Goal: Information Seeking & Learning: Learn about a topic

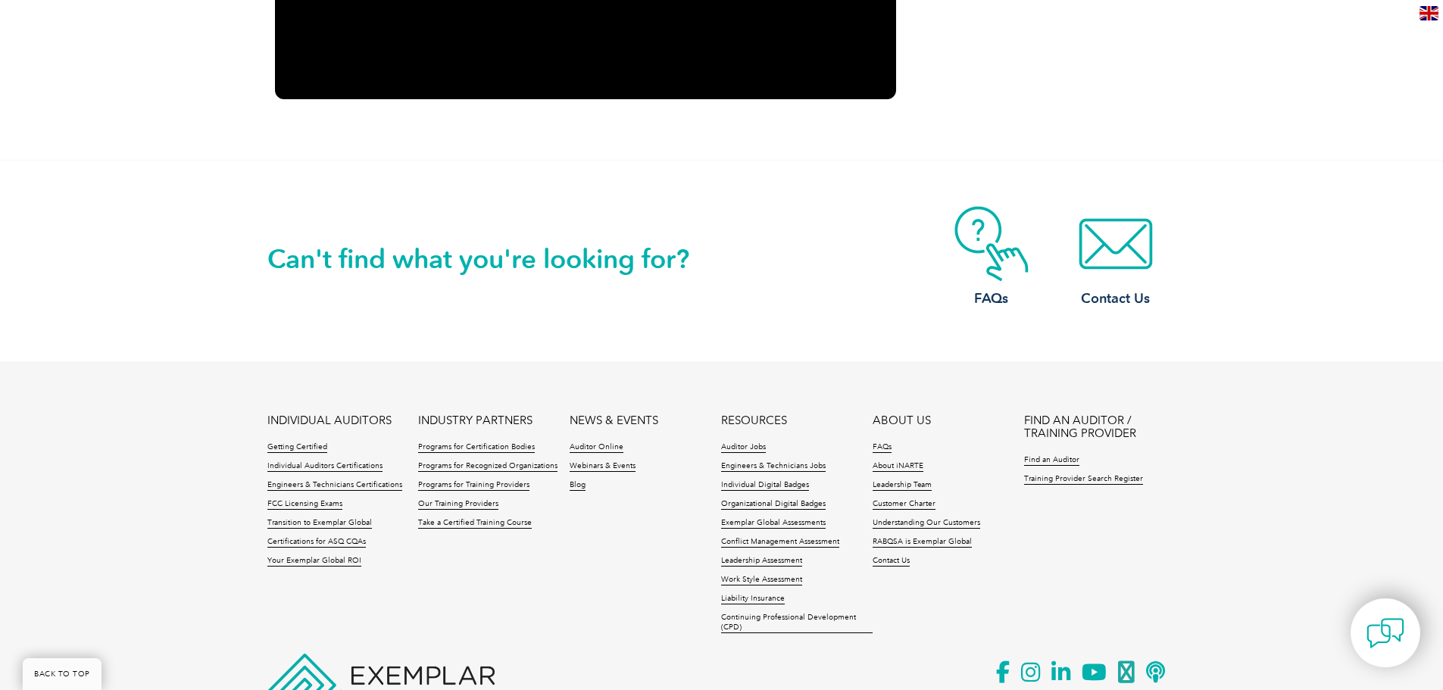
scroll to position [2273, 0]
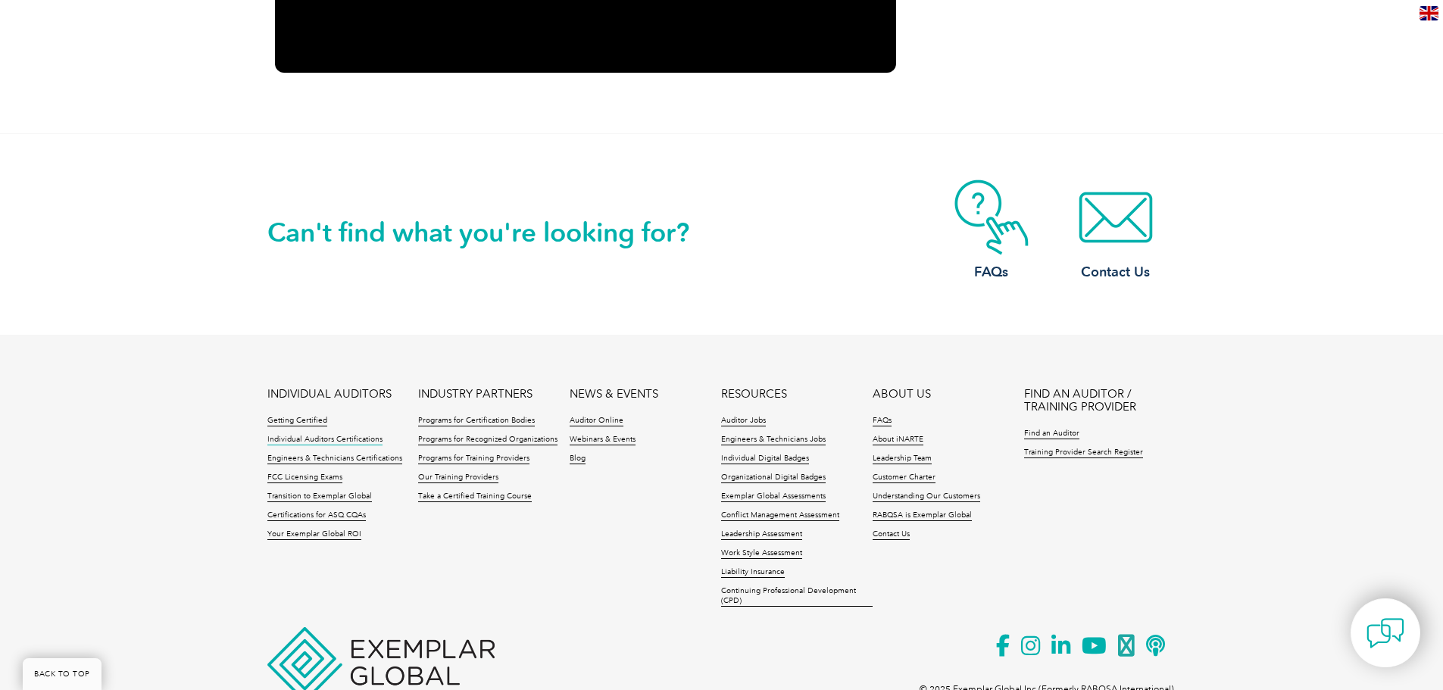
click at [337, 440] on link "Individual Auditors Certifications" at bounding box center [324, 440] width 115 height 11
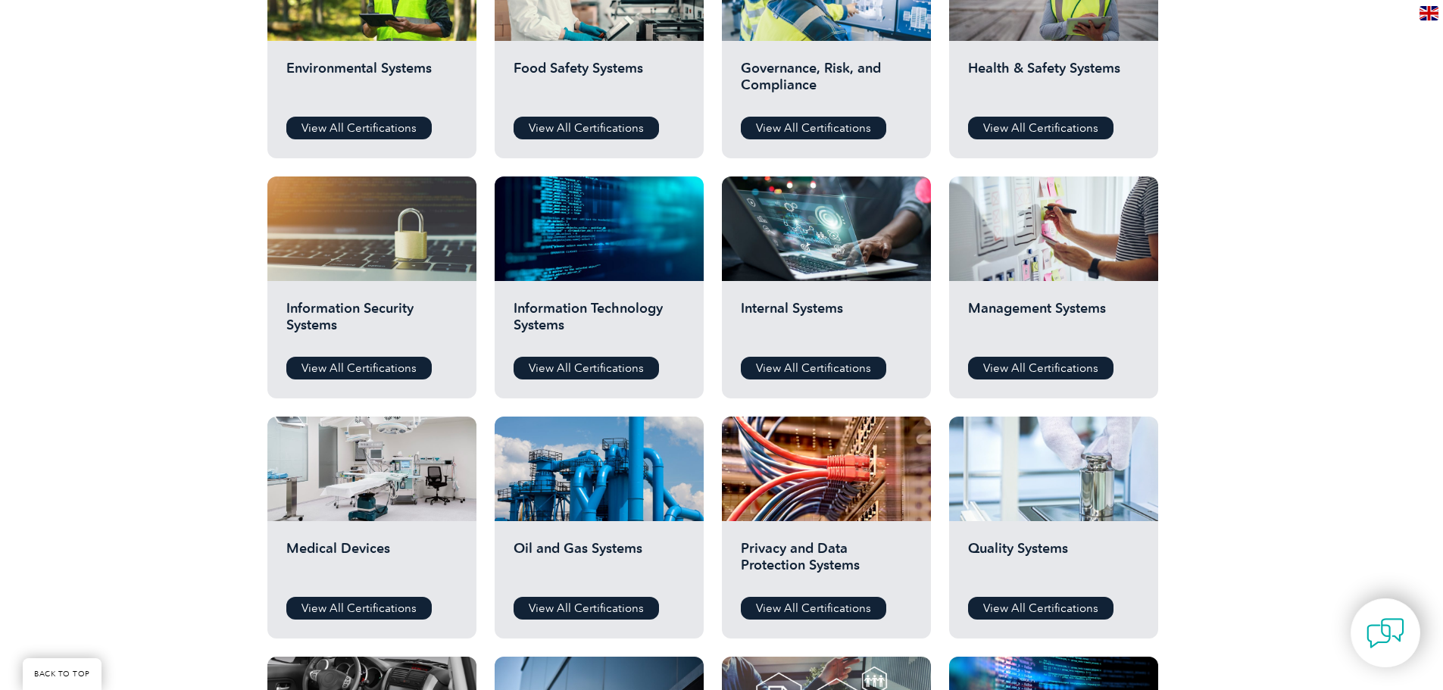
scroll to position [682, 0]
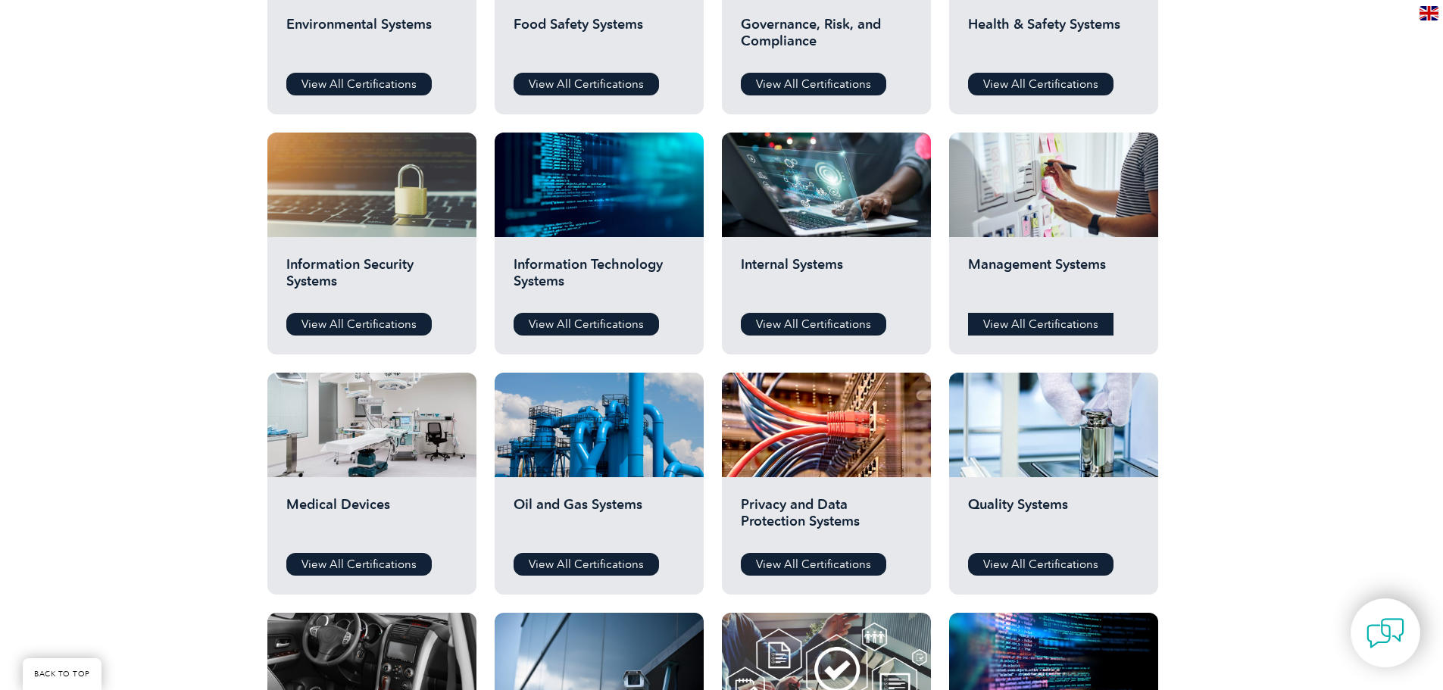
click at [1006, 322] on link "View All Certifications" at bounding box center [1040, 324] width 145 height 23
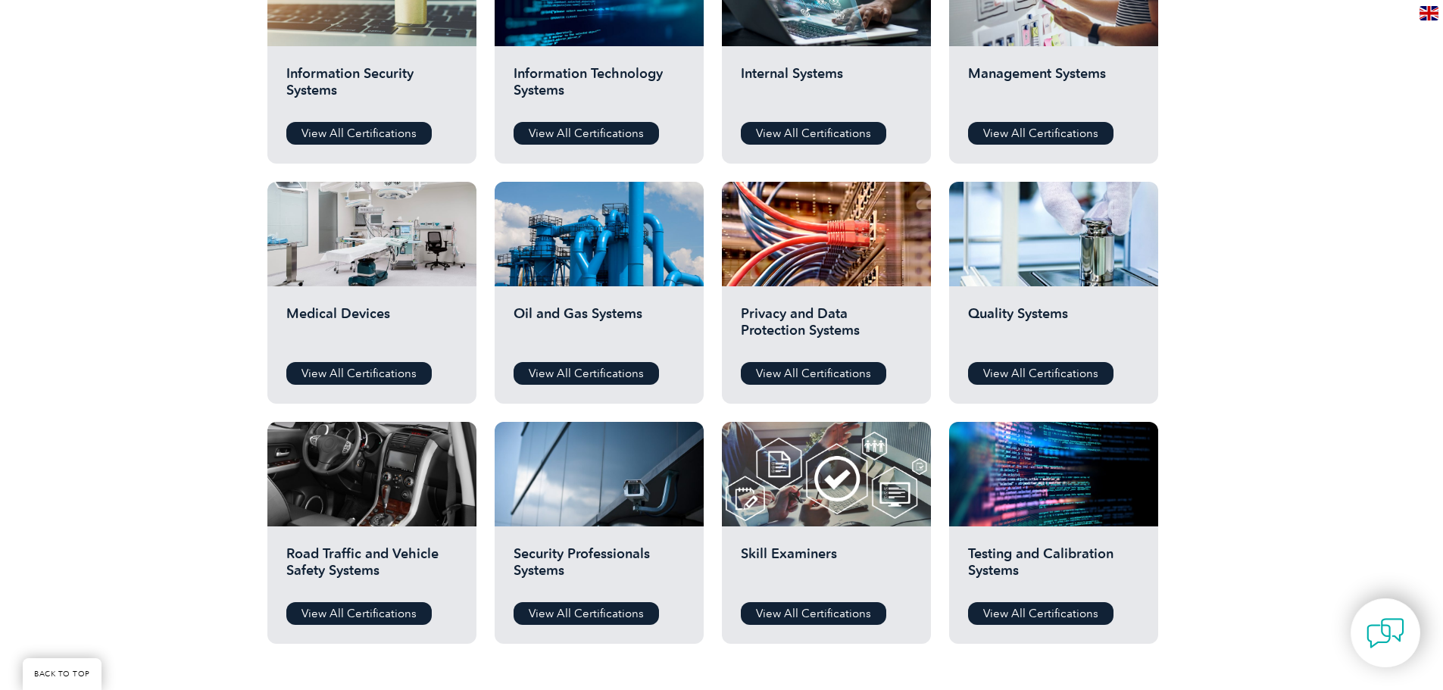
scroll to position [833, 0]
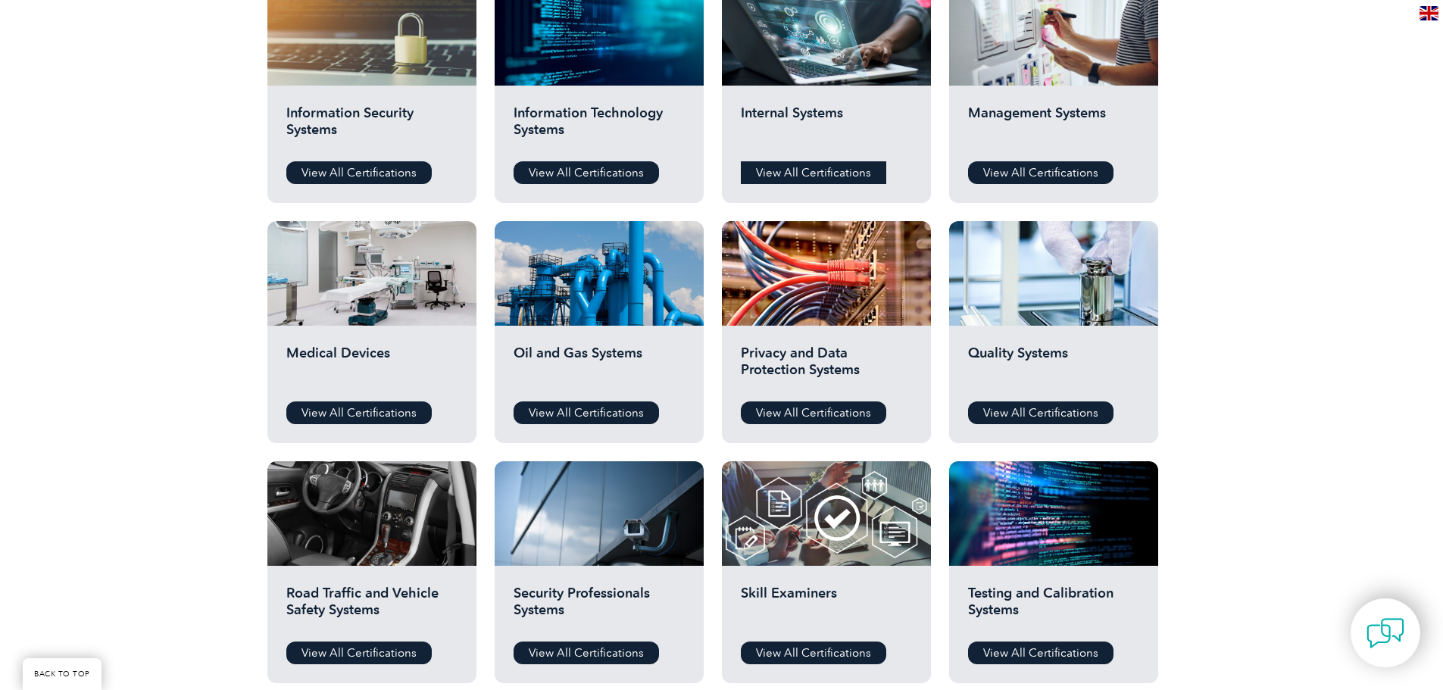
click at [784, 170] on link "View All Certifications" at bounding box center [813, 172] width 145 height 23
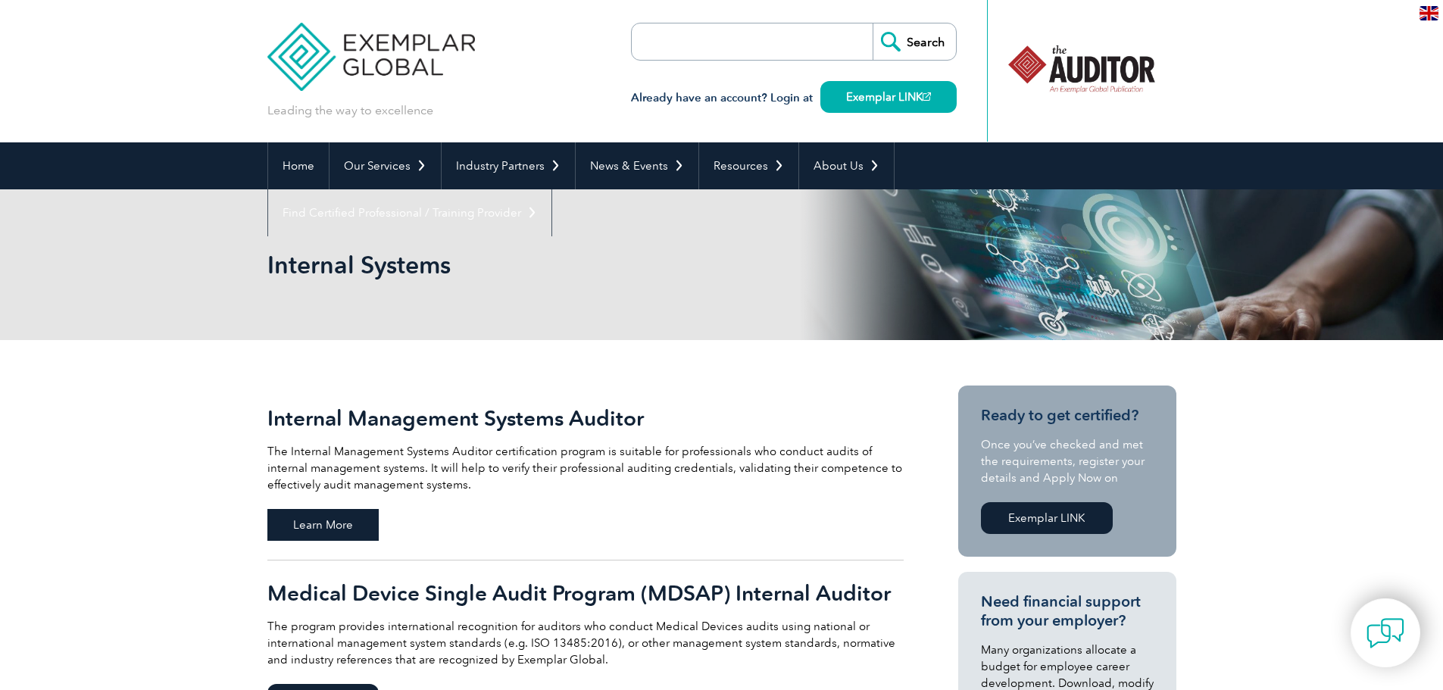
click at [359, 524] on span "Learn More" at bounding box center [322, 525] width 111 height 32
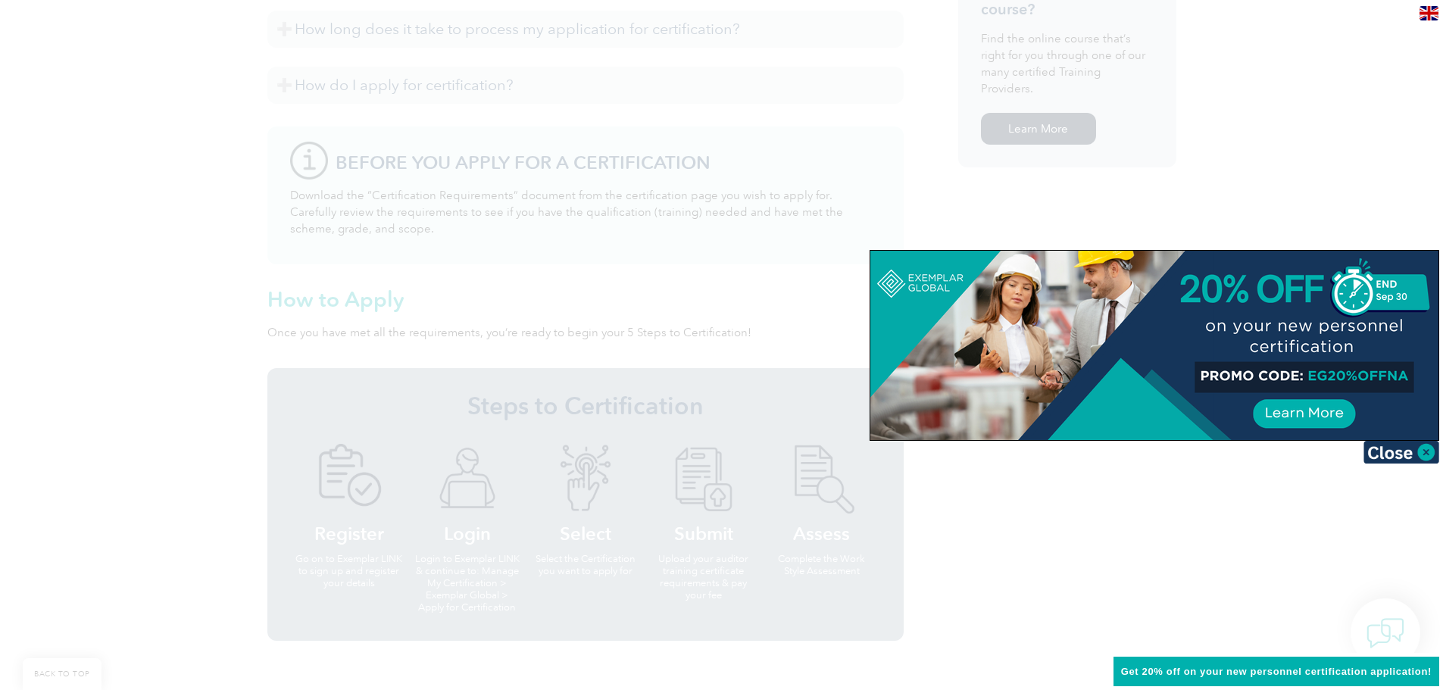
scroll to position [1212, 0]
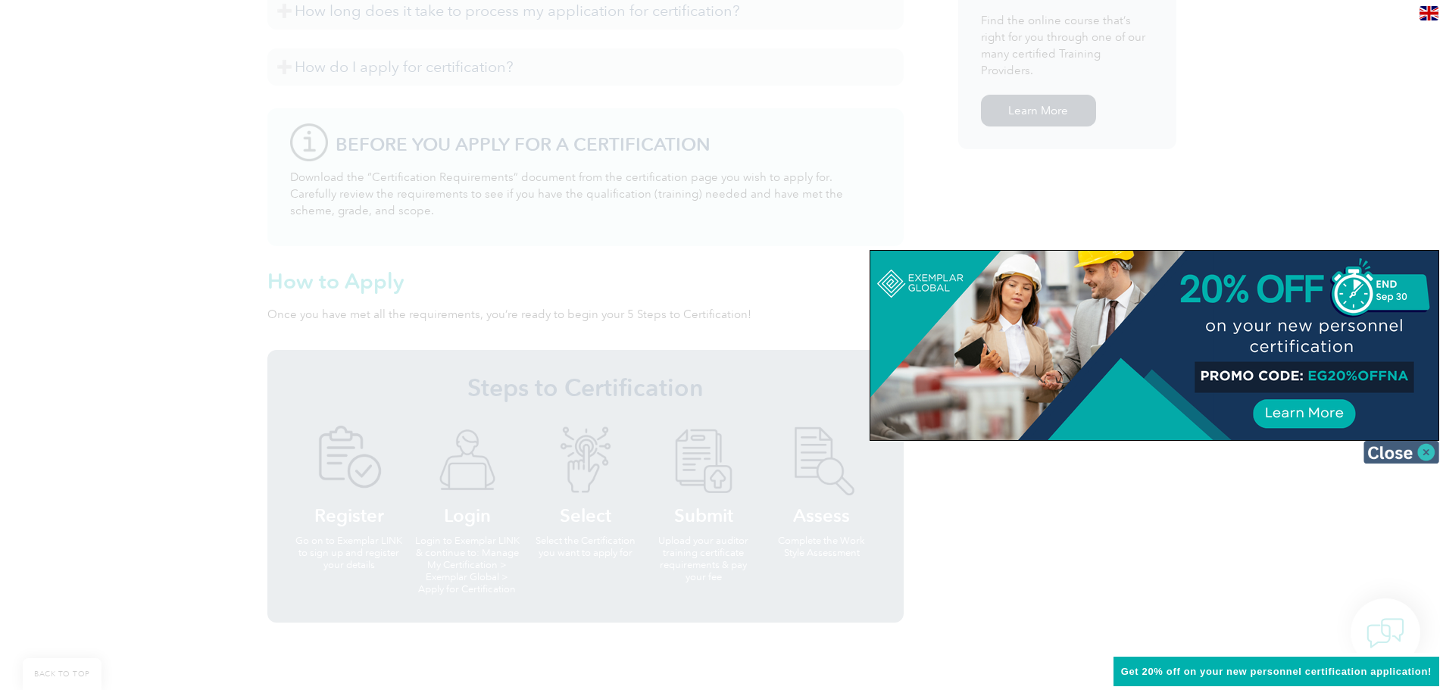
click at [1394, 452] on img at bounding box center [1402, 452] width 76 height 23
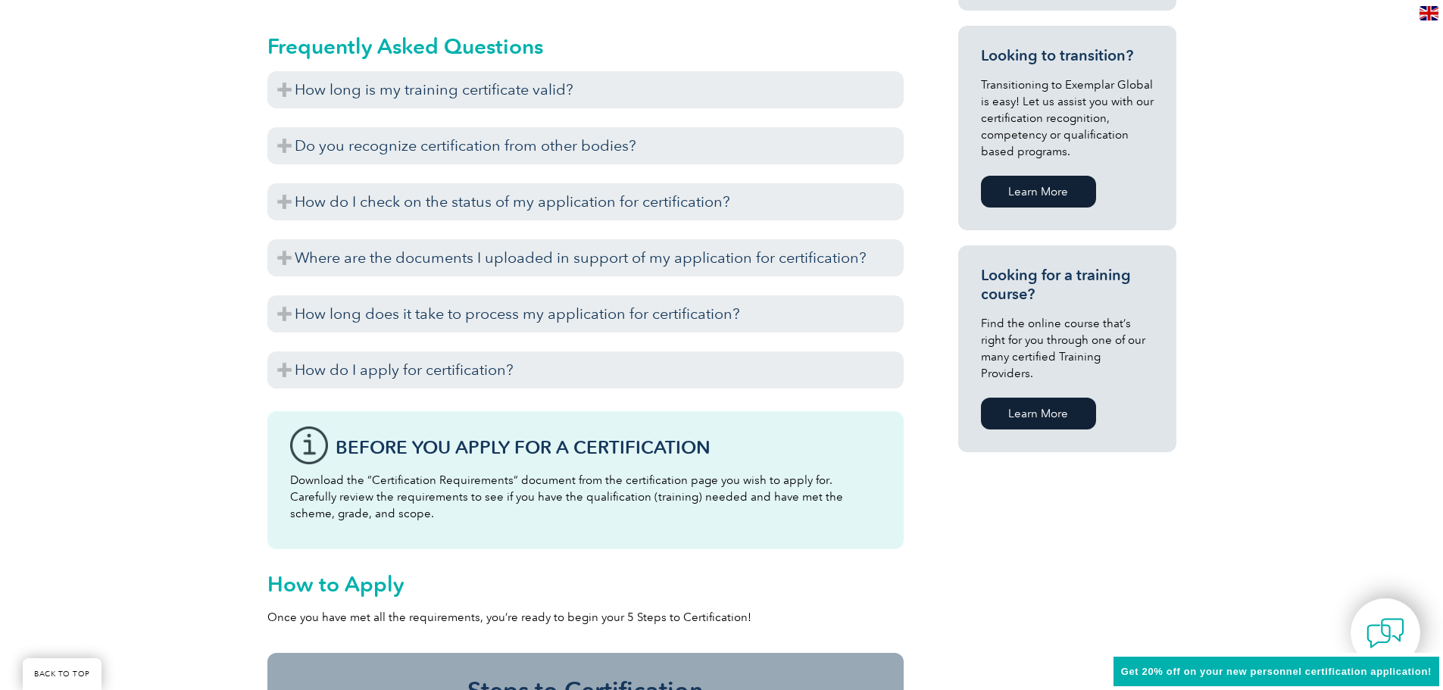
scroll to position [833, 0]
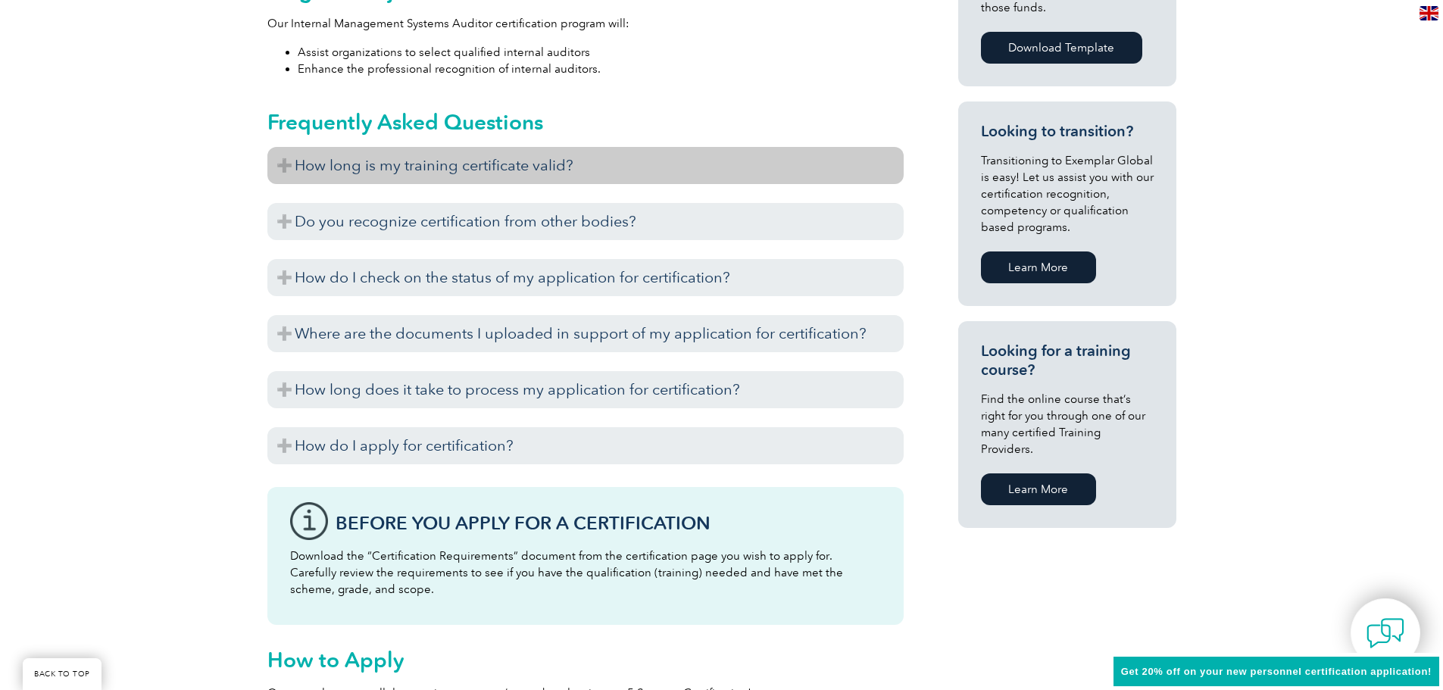
click at [504, 162] on h3 "How long is my training certificate valid?" at bounding box center [585, 165] width 636 height 37
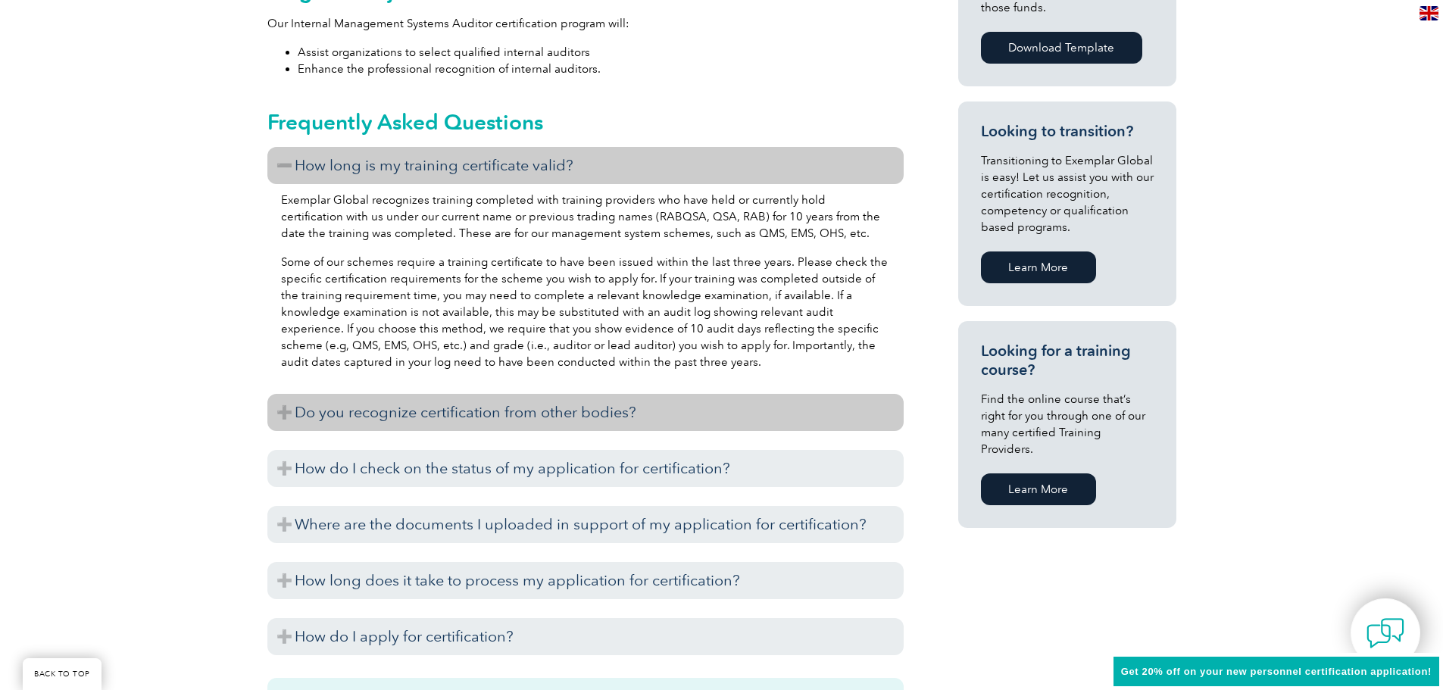
click at [684, 405] on h3 "Do you recognize certification from other bodies?" at bounding box center [585, 412] width 636 height 37
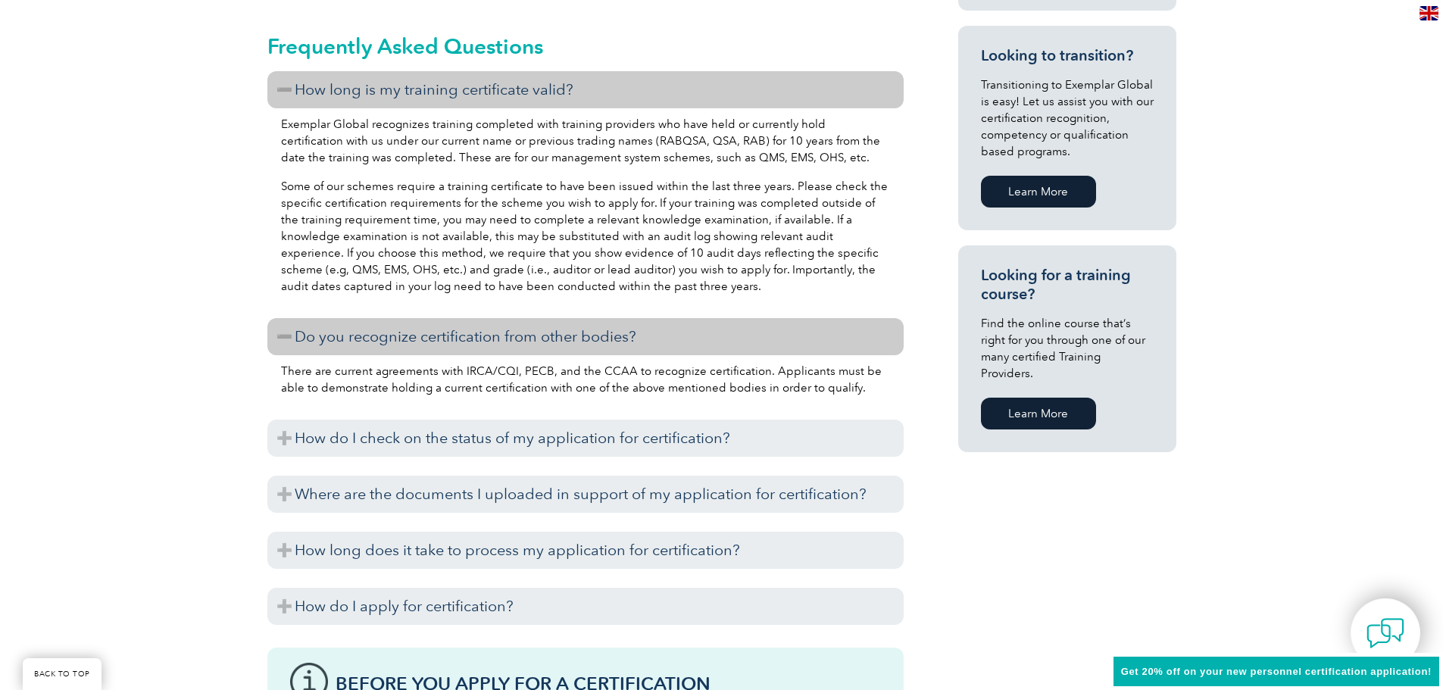
scroll to position [985, 0]
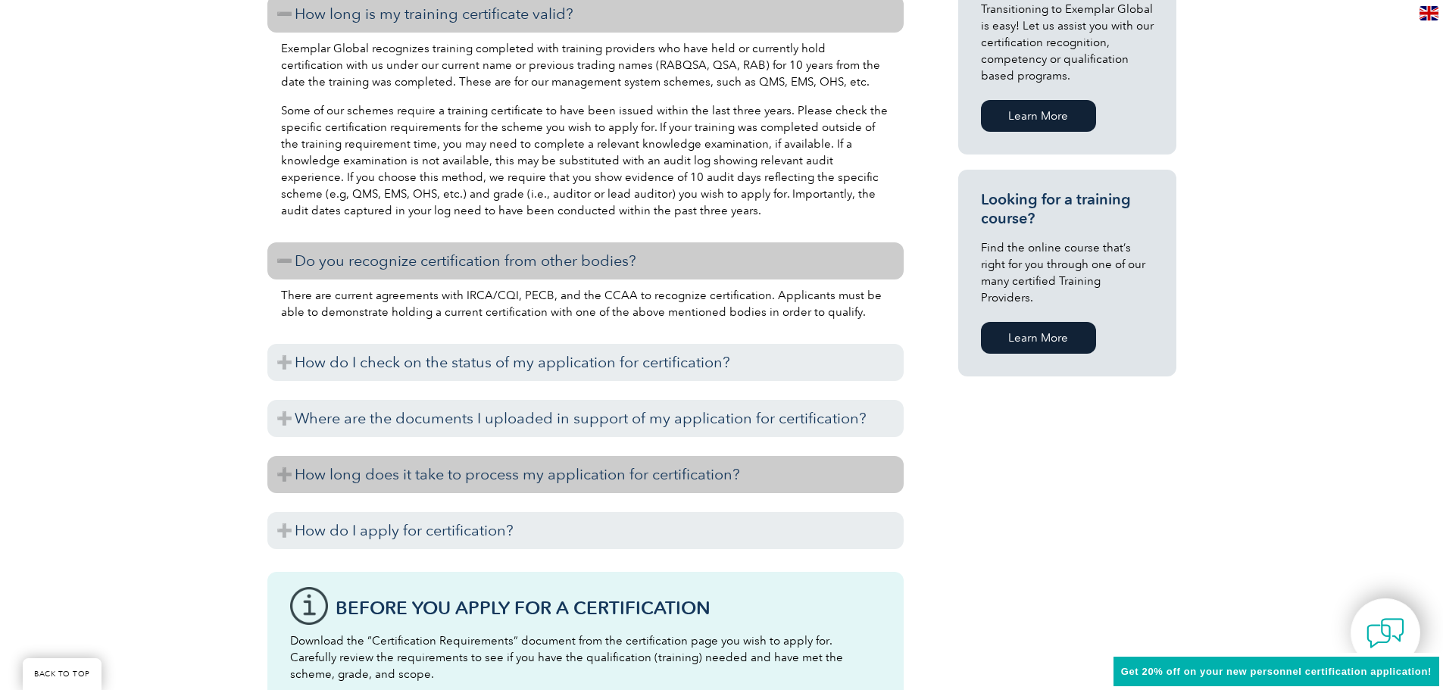
click at [689, 469] on h3 "How long does it take to process my application for certification?" at bounding box center [585, 474] width 636 height 37
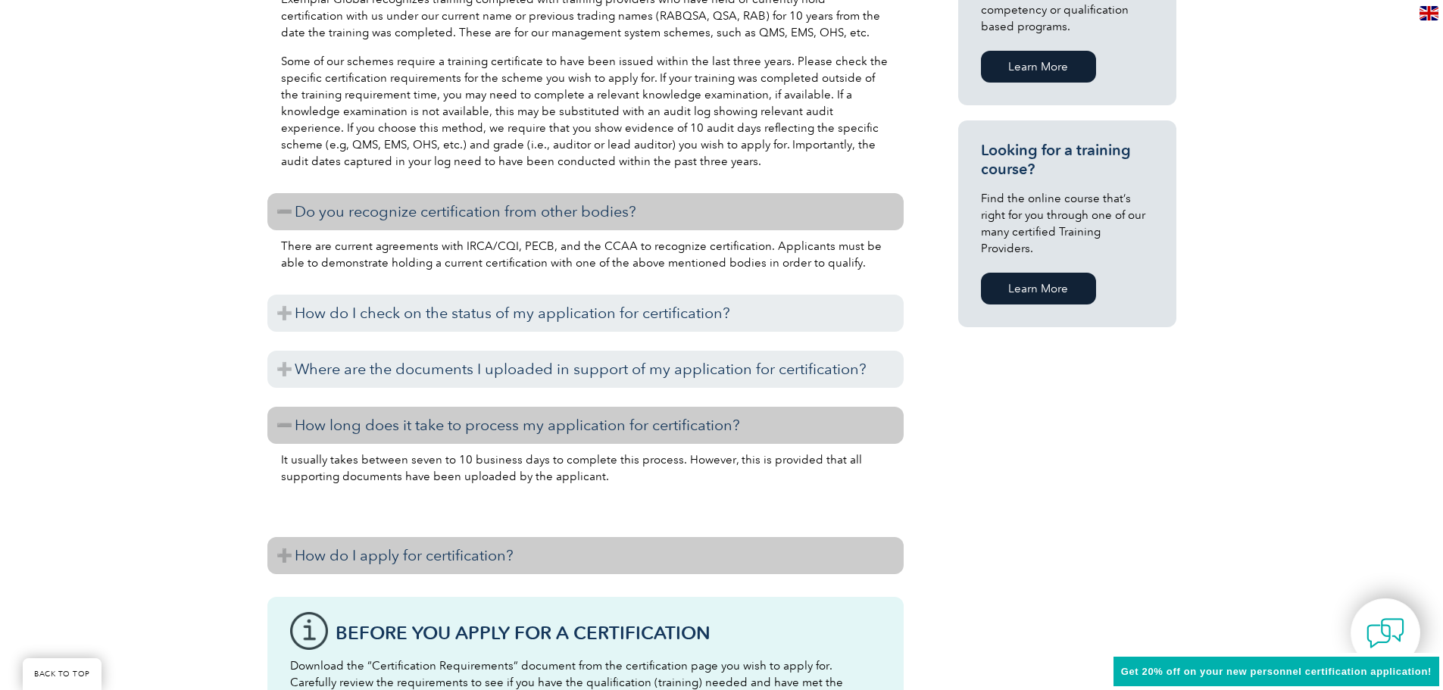
scroll to position [1061, 0]
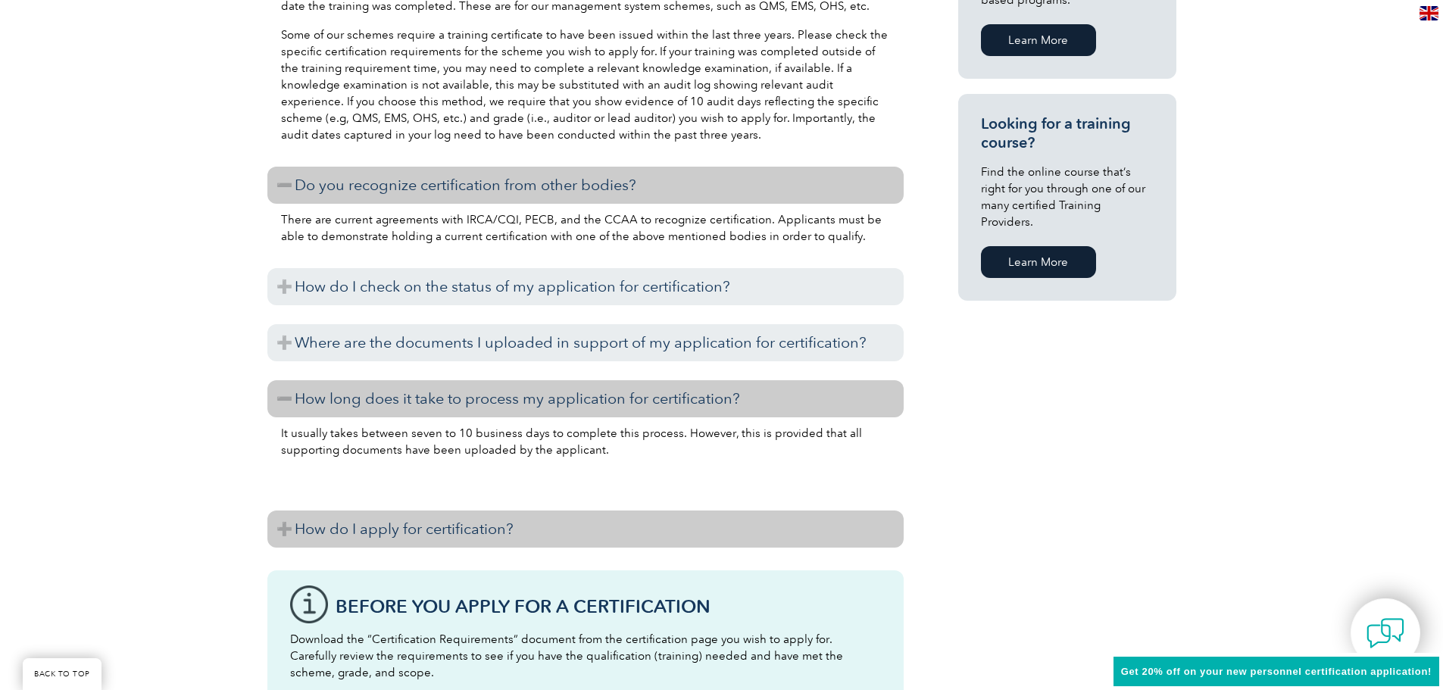
click at [671, 524] on h3 "How do I apply for certification?" at bounding box center [585, 529] width 636 height 37
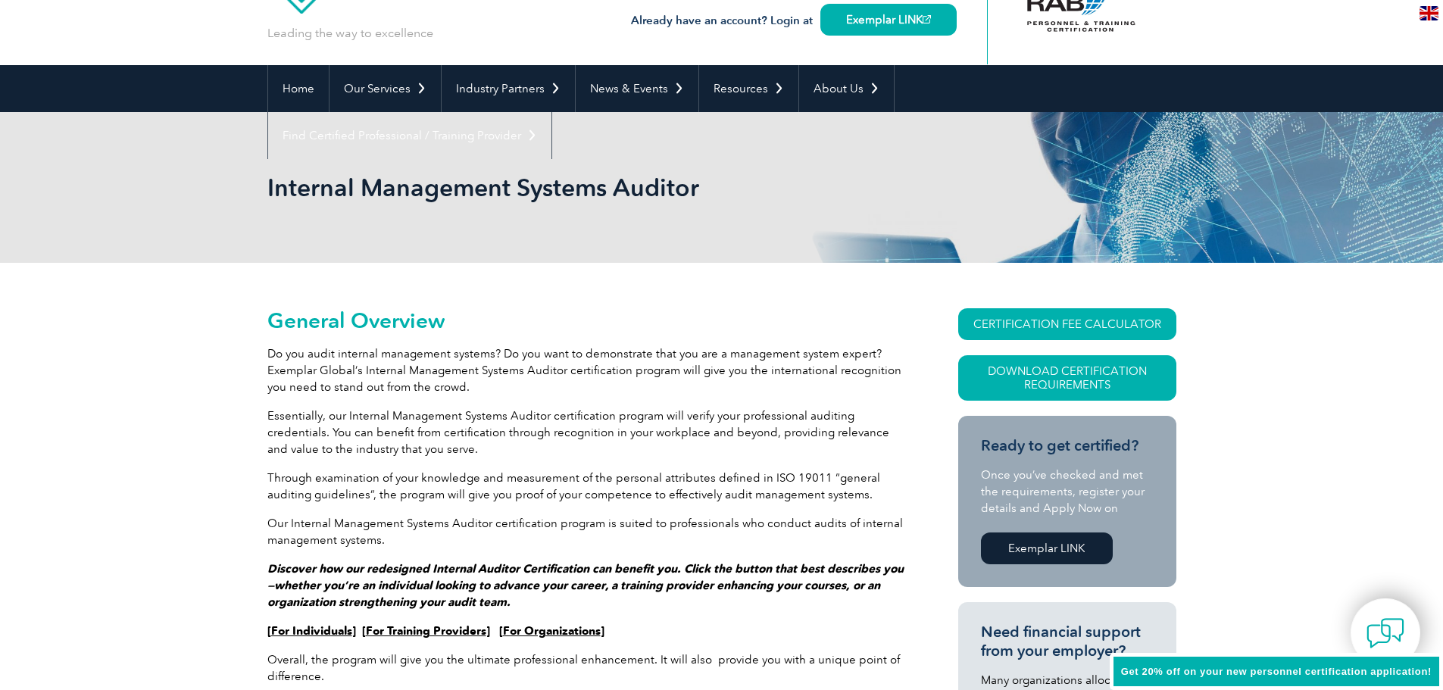
scroll to position [0, 0]
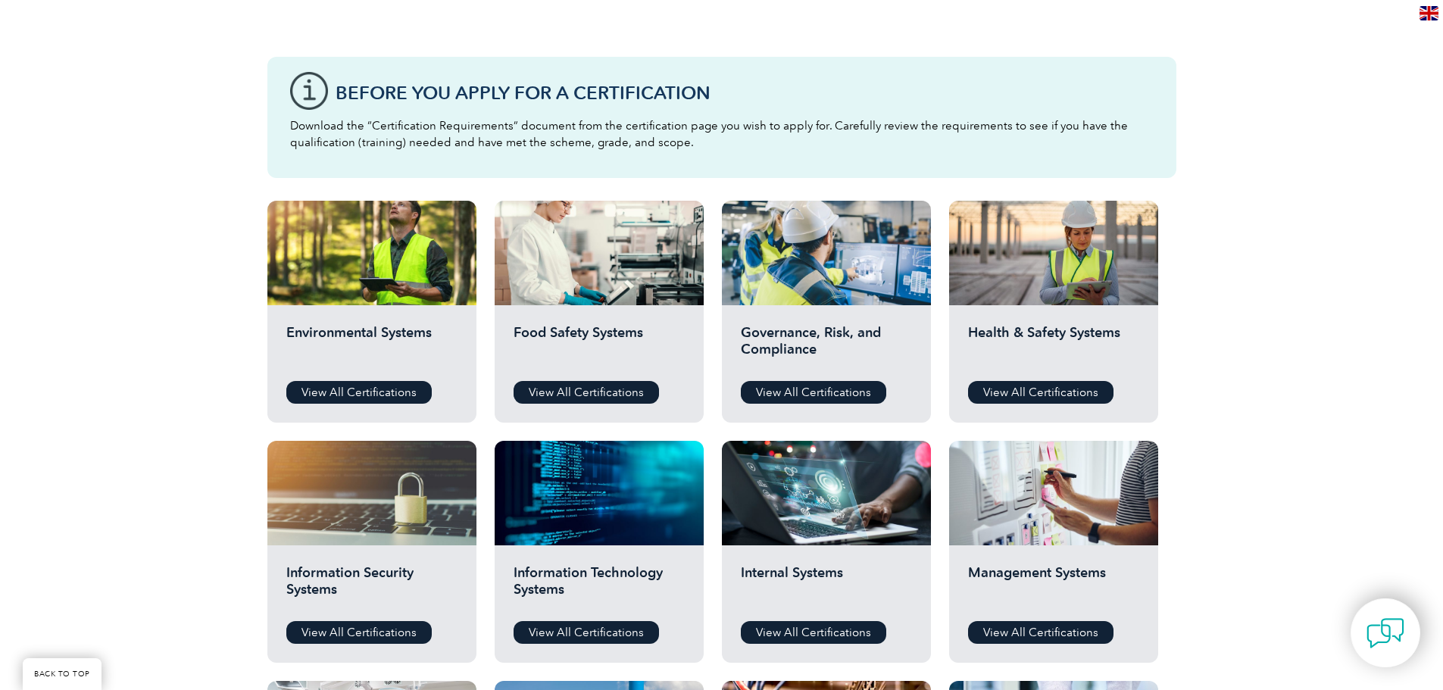
scroll to position [303, 0]
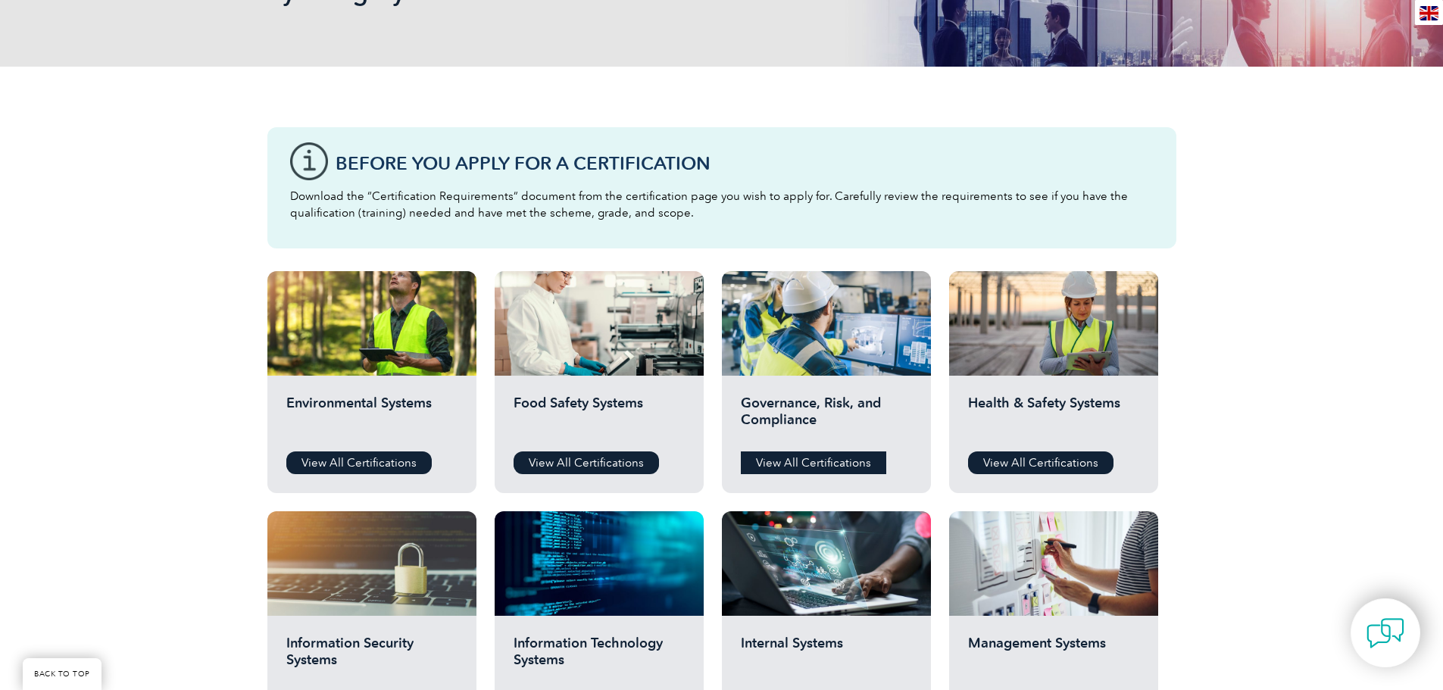
click at [789, 458] on link "View All Certifications" at bounding box center [813, 463] width 145 height 23
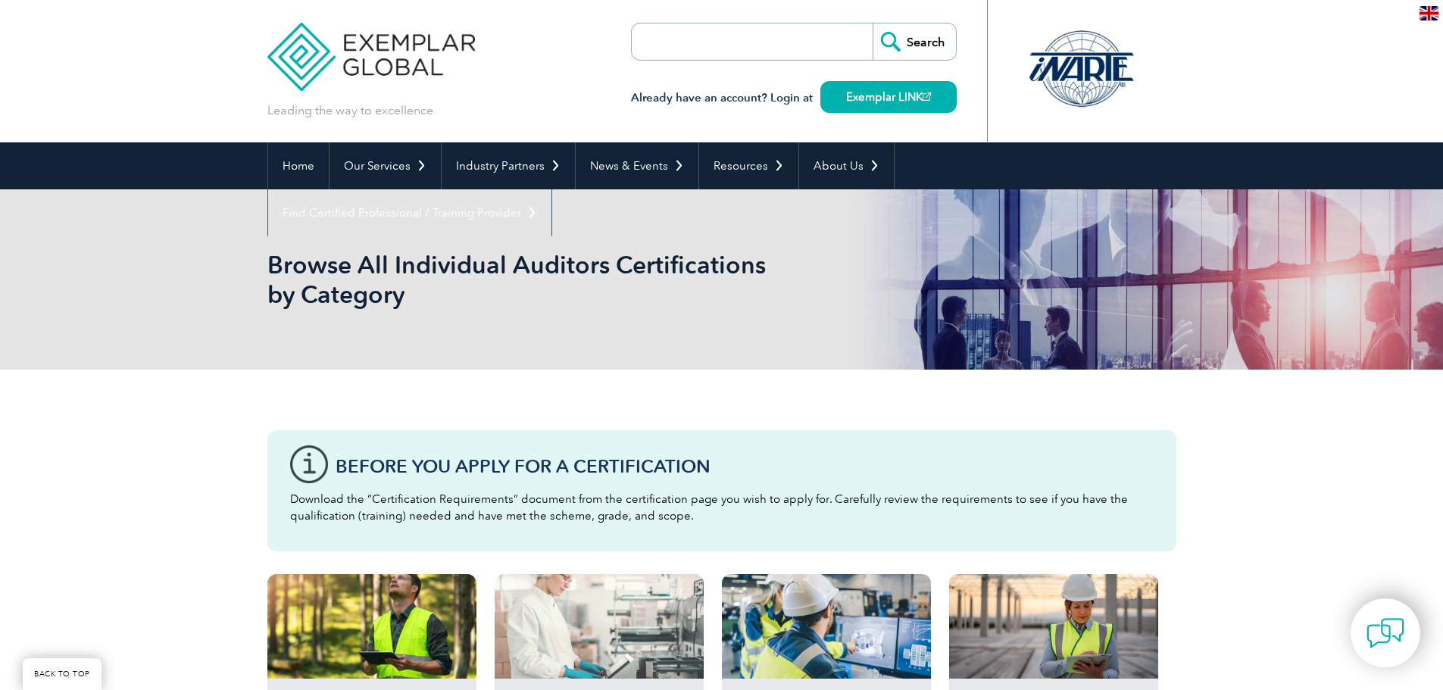
scroll to position [303, 0]
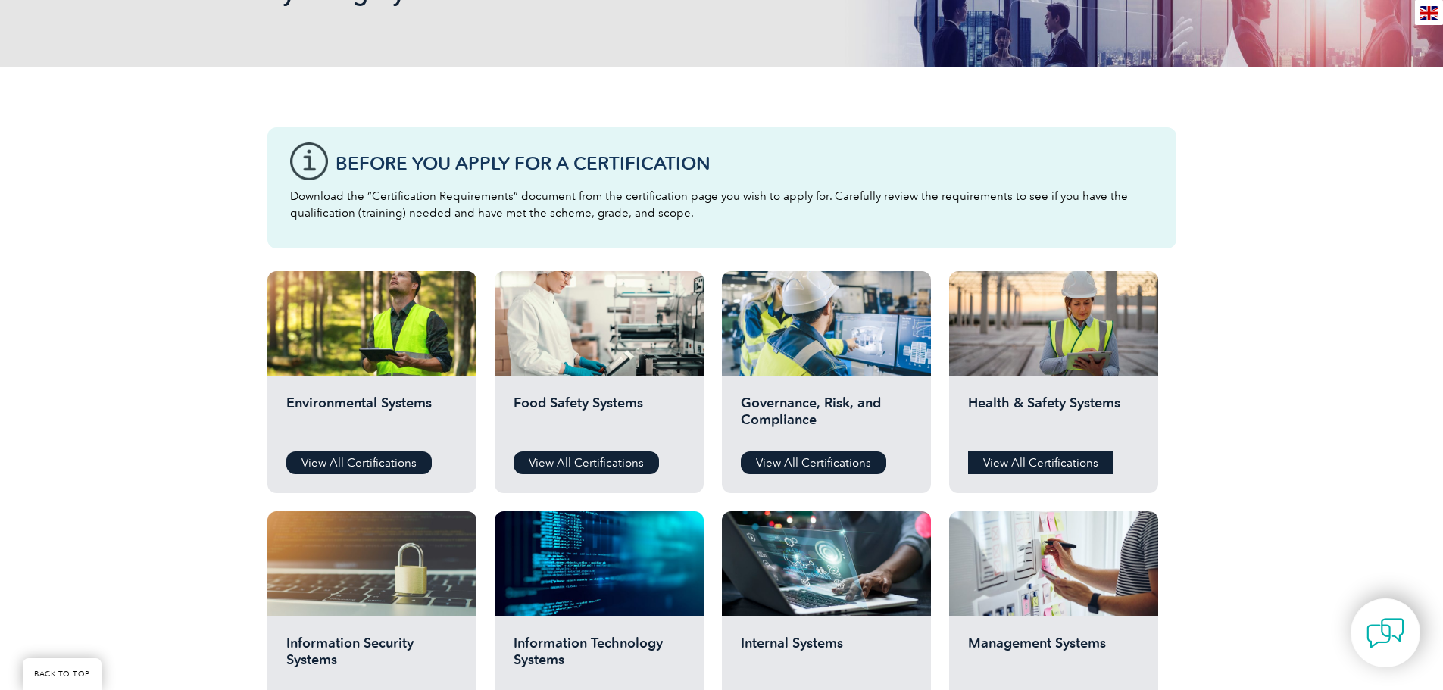
click at [1017, 462] on link "View All Certifications" at bounding box center [1040, 463] width 145 height 23
